Goal: Transaction & Acquisition: Book appointment/travel/reservation

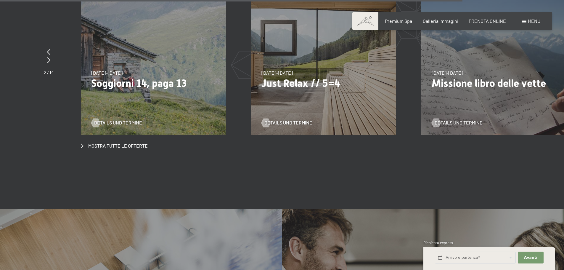
scroll to position [2280, 0]
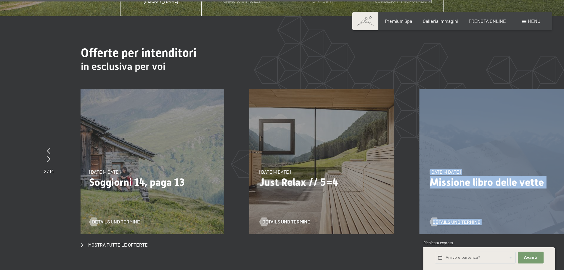
drag, startPoint x: 499, startPoint y: 150, endPoint x: 324, endPoint y: 155, distance: 174.8
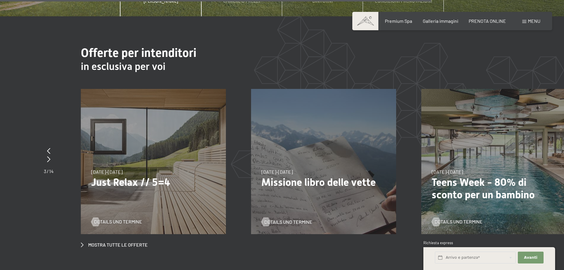
click at [373, 226] on div "Mostra tutte le offerte" at bounding box center [324, 168] width 486 height 159
click at [487, 20] on span "PRENOTA ONLINE" at bounding box center [487, 20] width 37 height 6
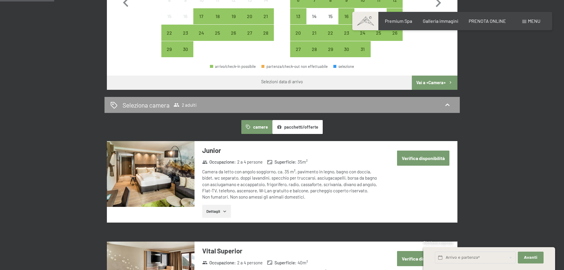
scroll to position [296, 0]
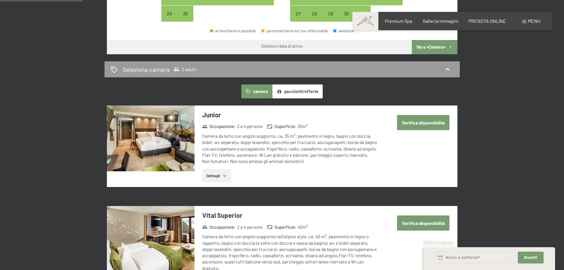
click at [318, 92] on button "pacchetti/offerte" at bounding box center [297, 91] width 50 height 14
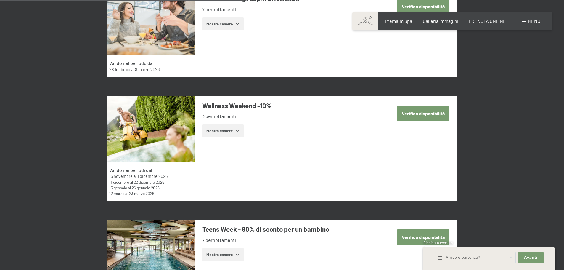
scroll to position [947, 0]
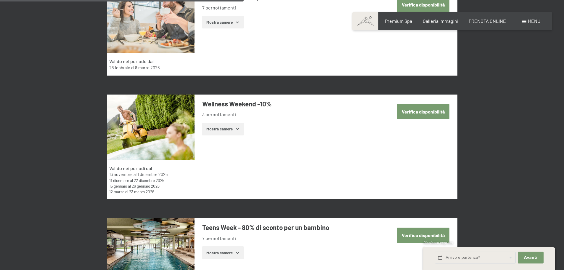
click at [239, 132] on button "Mostra camere" at bounding box center [222, 129] width 41 height 13
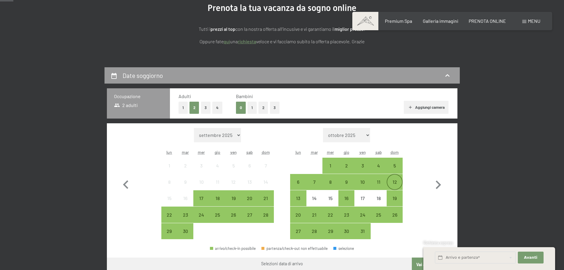
scroll to position [89, 0]
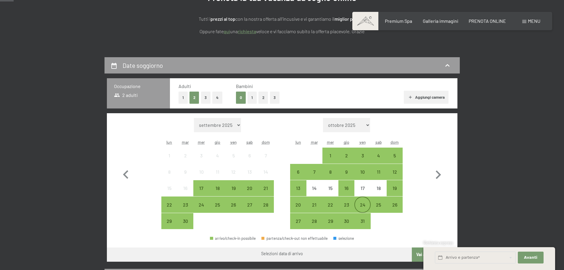
click at [362, 208] on div "24" at bounding box center [362, 209] width 15 height 15
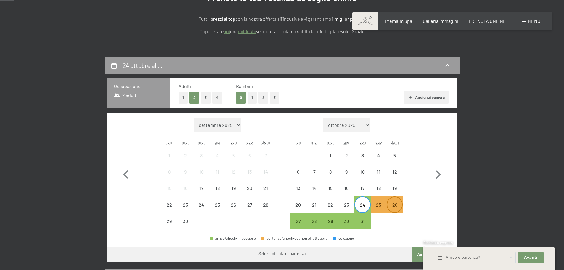
click at [396, 208] on div "26" at bounding box center [394, 209] width 15 height 15
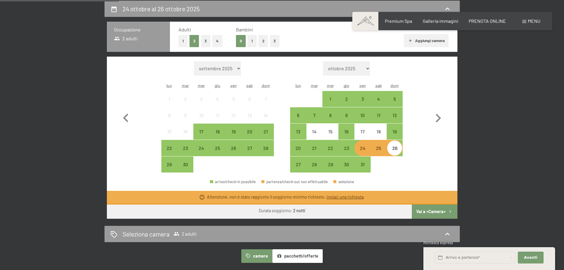
scroll to position [148, 0]
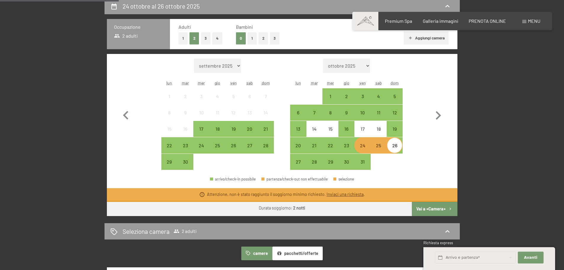
click at [433, 207] on button "Vai a «Camera»" at bounding box center [434, 209] width 45 height 14
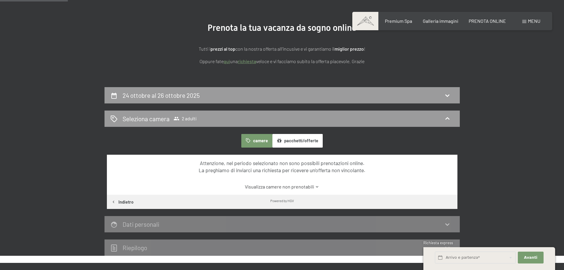
scroll to position [57, 0]
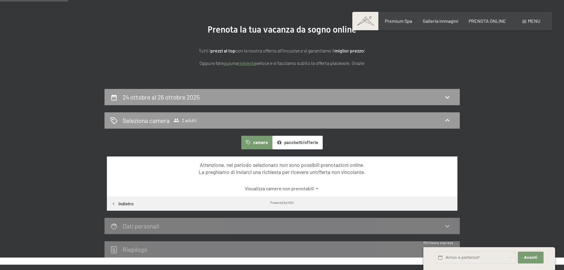
click at [315, 189] on icon at bounding box center [317, 188] width 4 height 4
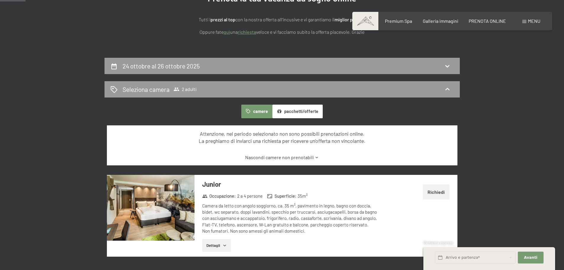
scroll to position [87, 0]
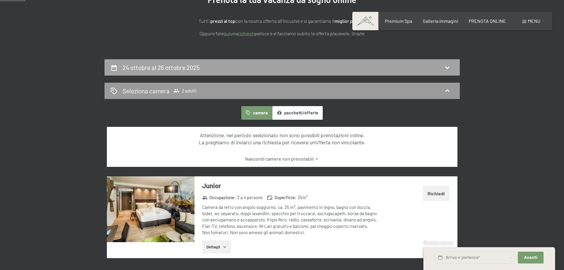
click at [391, 67] on div "24 ottobre al 26 ottobre 2025" at bounding box center [281, 67] width 343 height 9
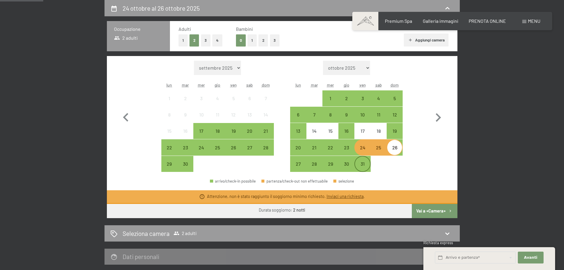
click at [359, 164] on div "31" at bounding box center [362, 168] width 15 height 15
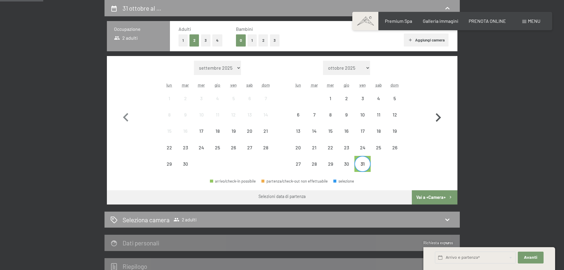
click at [437, 117] on icon "button" at bounding box center [438, 117] width 17 height 17
select select "2025-10-01"
select select "2025-11-01"
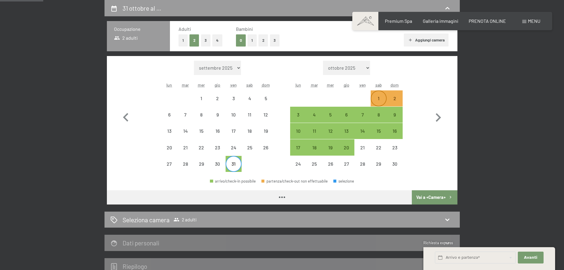
select select "2025-10-01"
select select "2025-11-01"
click at [221, 165] on div "30" at bounding box center [217, 168] width 15 height 15
select select "2025-10-01"
select select "2025-11-01"
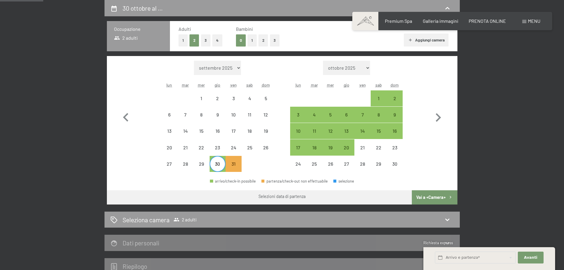
click at [217, 165] on div "30" at bounding box center [217, 168] width 15 height 15
select select "2025-10-01"
select select "2025-11-01"
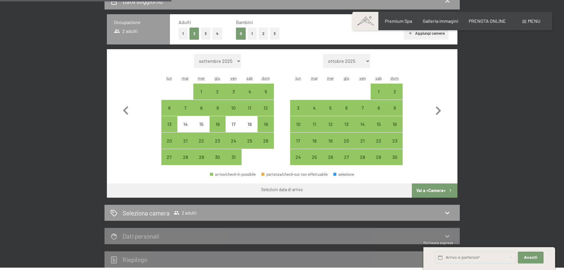
scroll to position [116, 0]
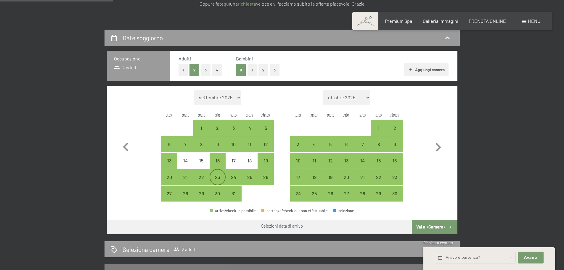
click at [217, 176] on div "23" at bounding box center [217, 182] width 15 height 15
select select "2025-10-01"
select select "2025-11-01"
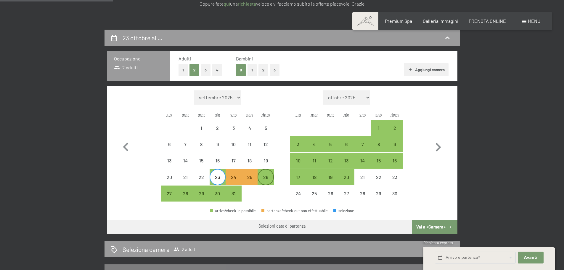
click at [266, 175] on div "26" at bounding box center [265, 182] width 15 height 15
select select "2025-10-01"
select select "2025-11-01"
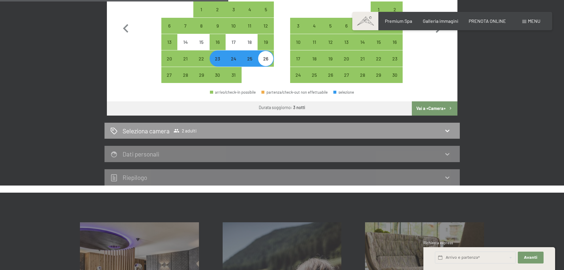
click at [436, 108] on button "Vai a «Camera»" at bounding box center [434, 108] width 45 height 14
select select "2025-10-01"
select select "2025-11-01"
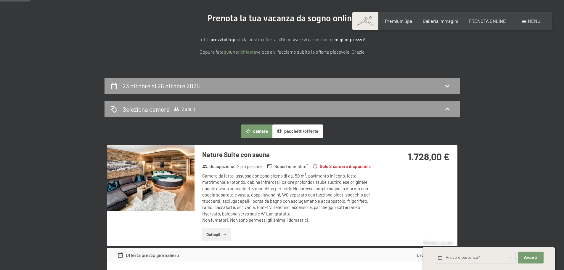
scroll to position [59, 0]
